Goal: Check status: Check status

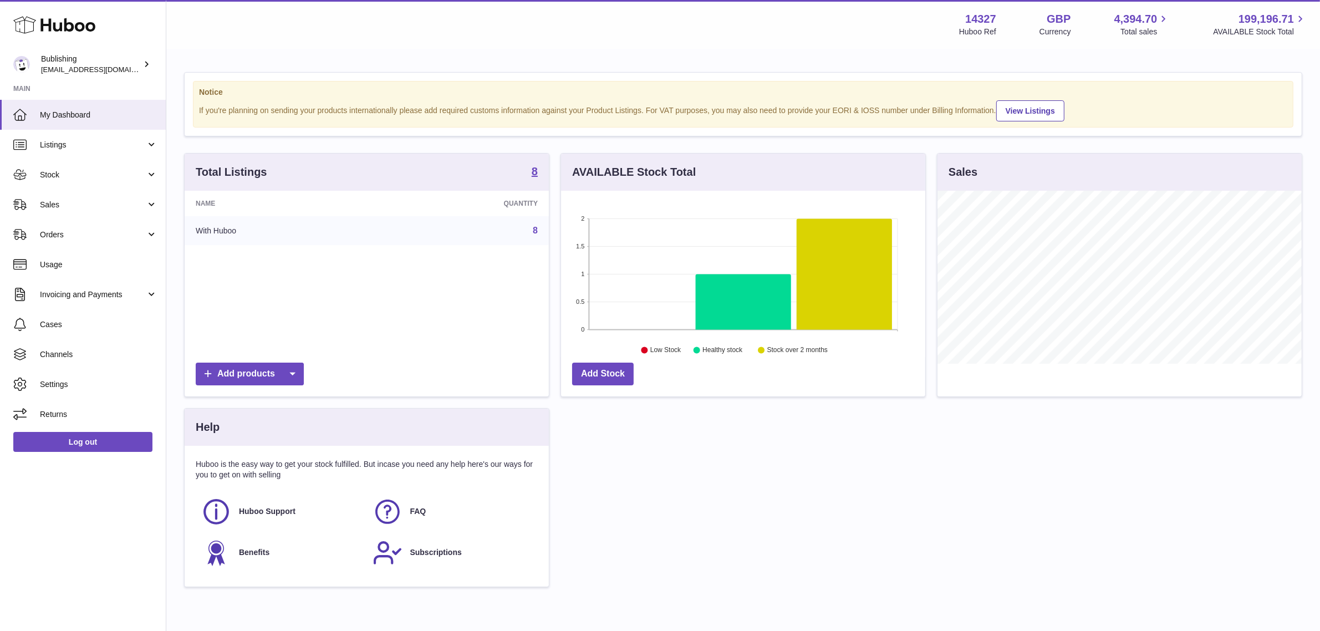
scroll to position [172, 364]
click at [95, 205] on span "Sales" at bounding box center [93, 205] width 106 height 11
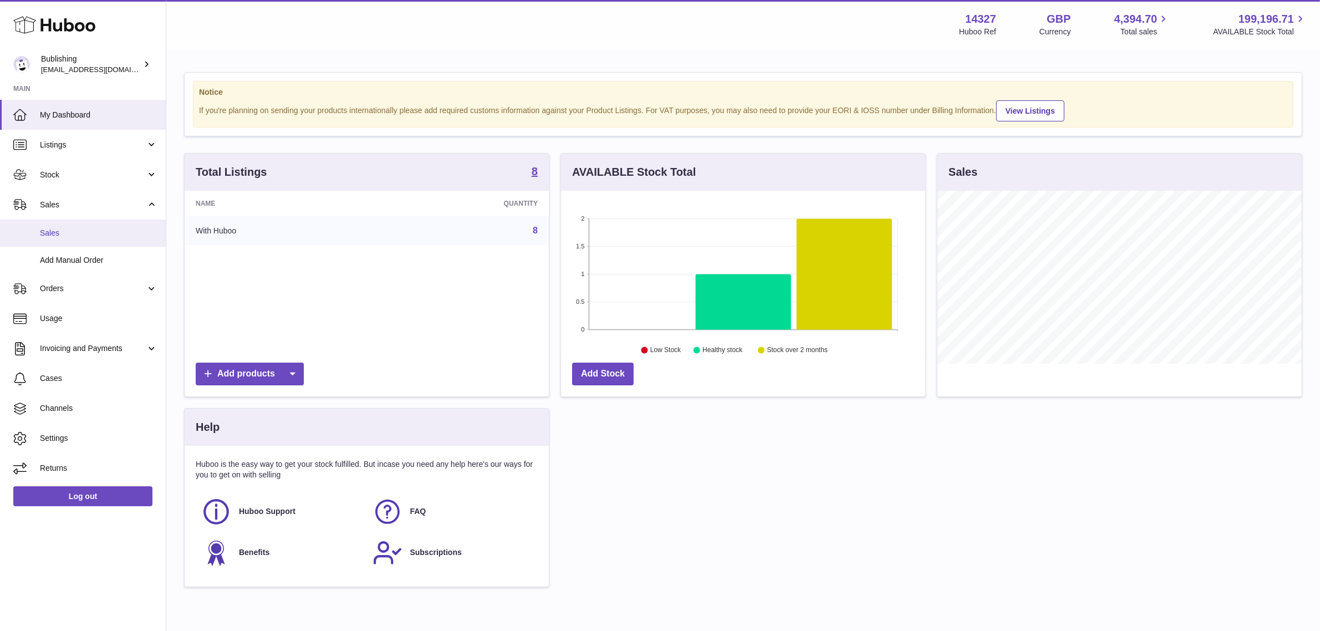
click at [72, 226] on link "Sales" at bounding box center [83, 233] width 166 height 27
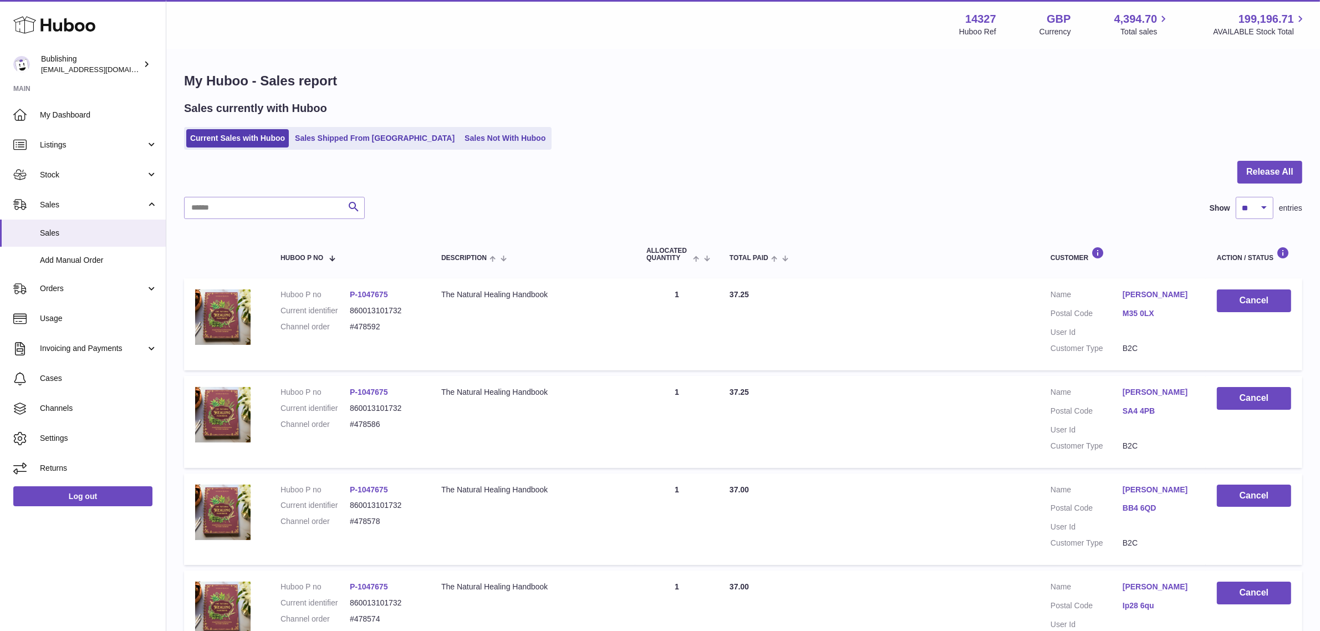
click at [461, 138] on link "Sales Not With Huboo" at bounding box center [505, 138] width 89 height 18
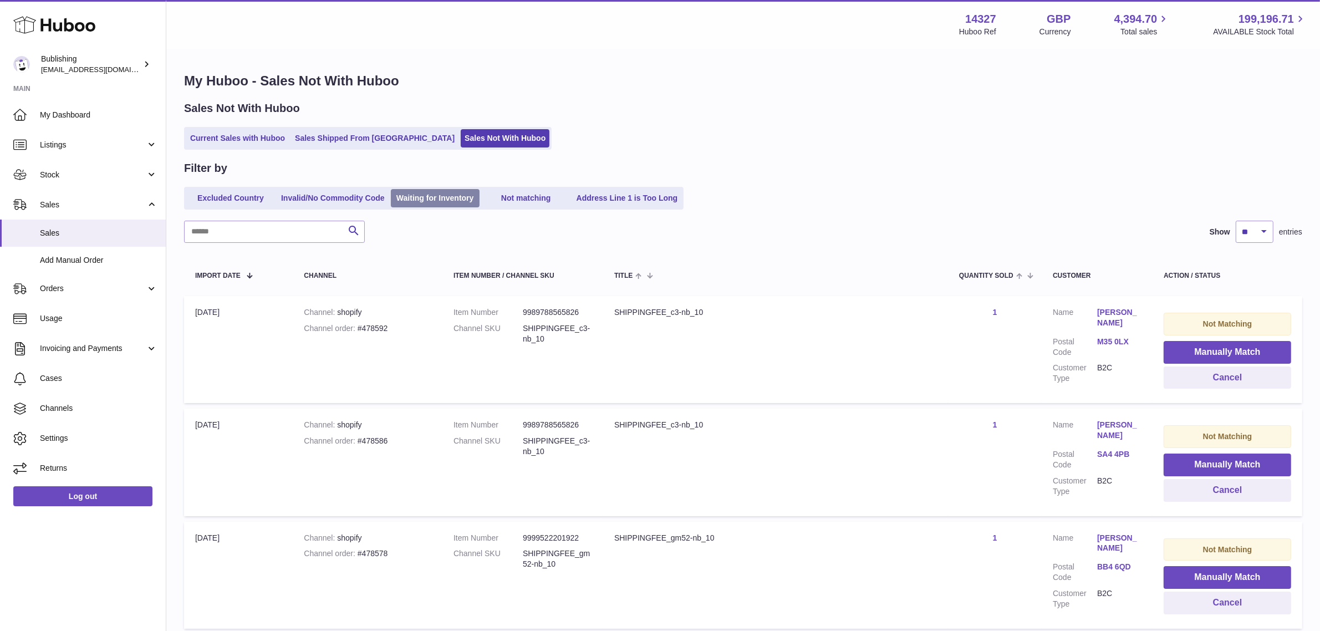
click at [411, 198] on link "Waiting for Inventory" at bounding box center [435, 198] width 89 height 18
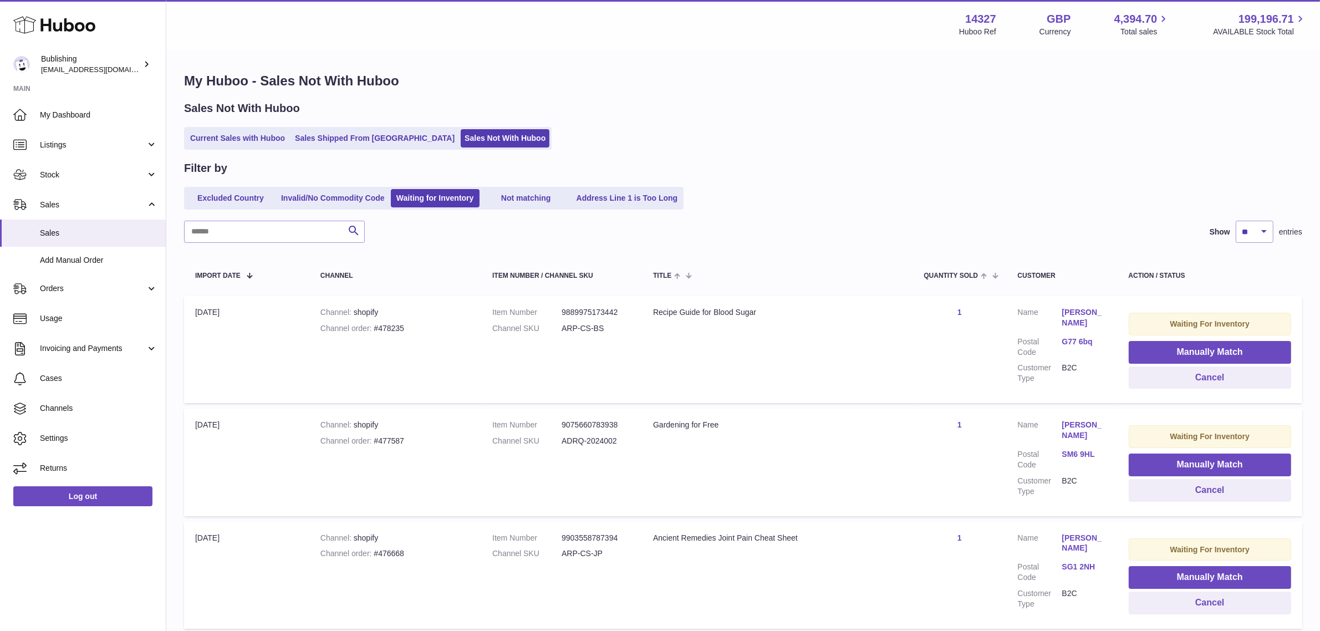
click at [812, 129] on div "Current Sales with Huboo Sales Shipped From Huboo Sales Not With Huboo" at bounding box center [743, 138] width 1119 height 23
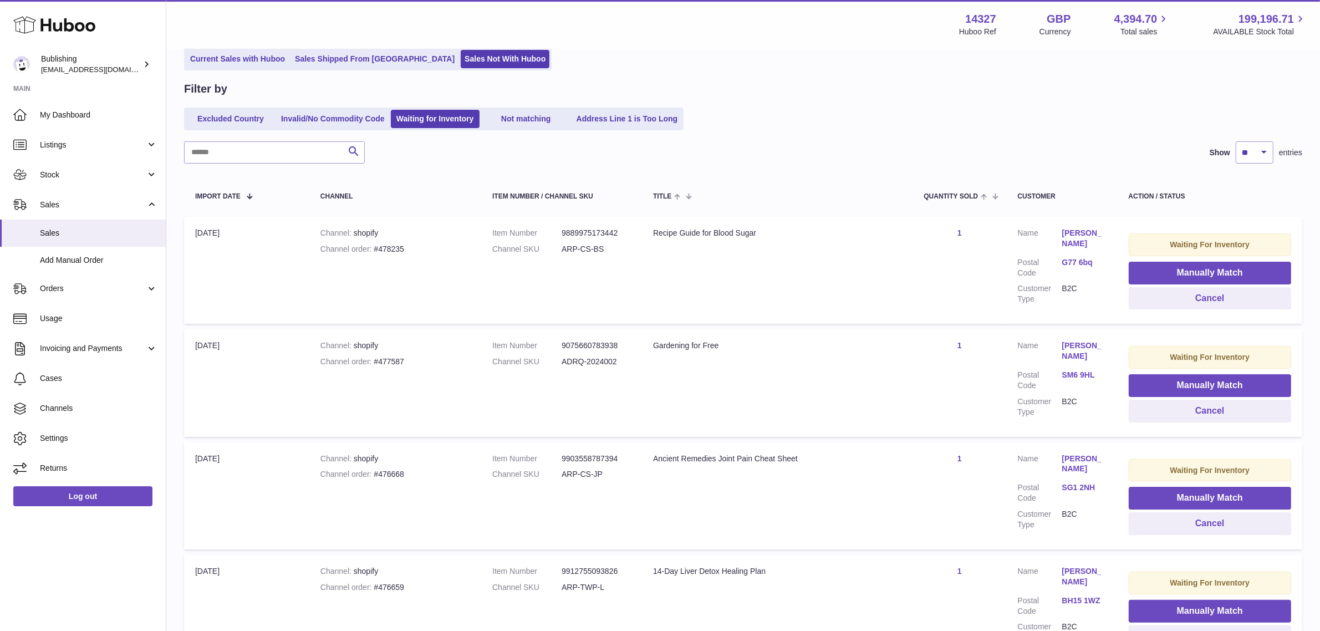
scroll to position [347, 0]
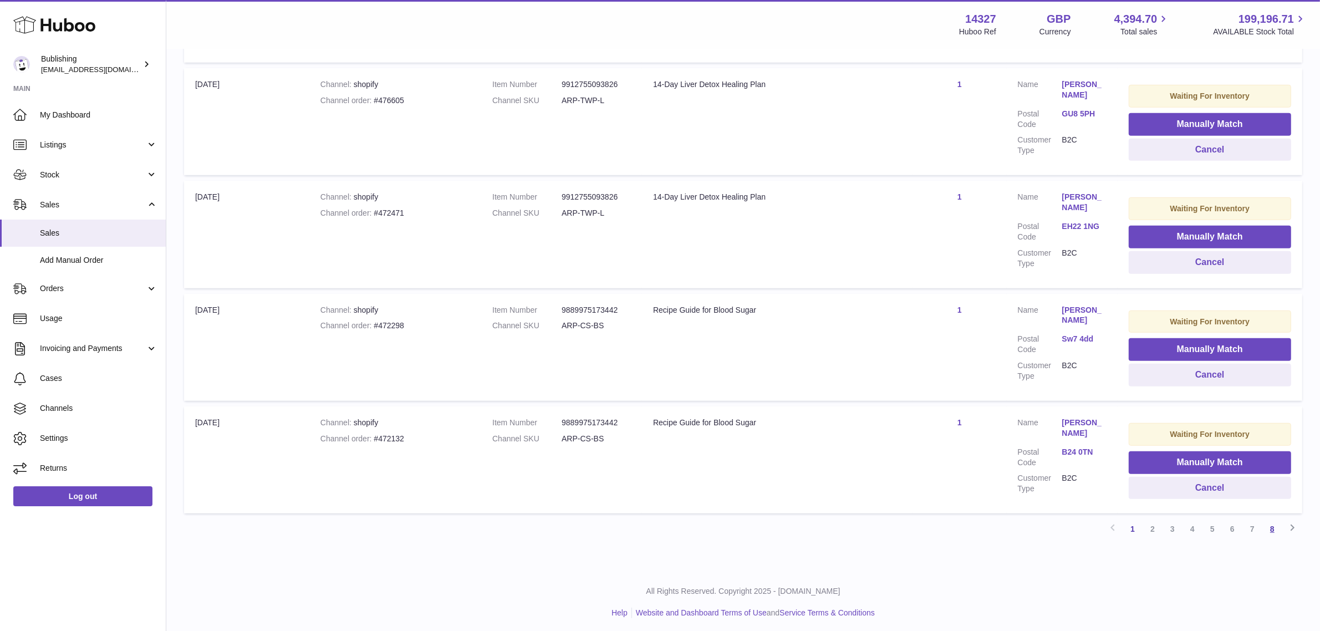
click at [1273, 527] on link "8" at bounding box center [1273, 529] width 20 height 20
